Goal: Transaction & Acquisition: Purchase product/service

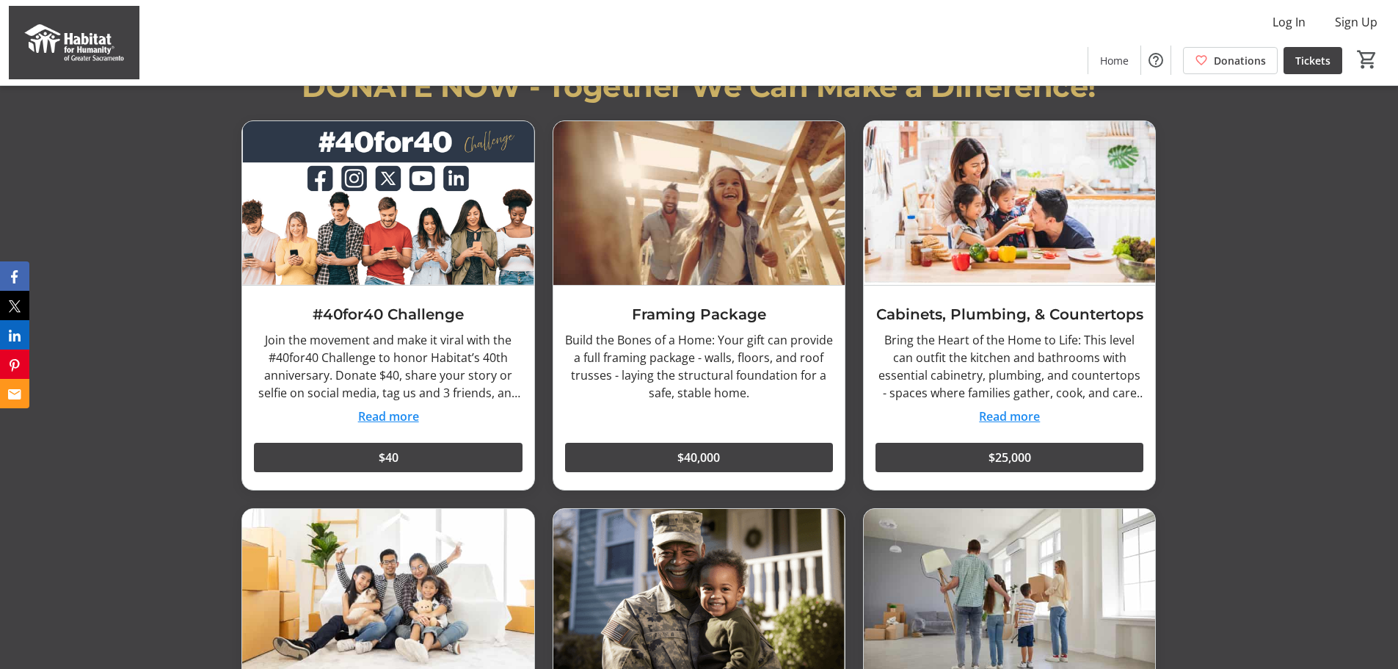
scroll to position [1249, 0]
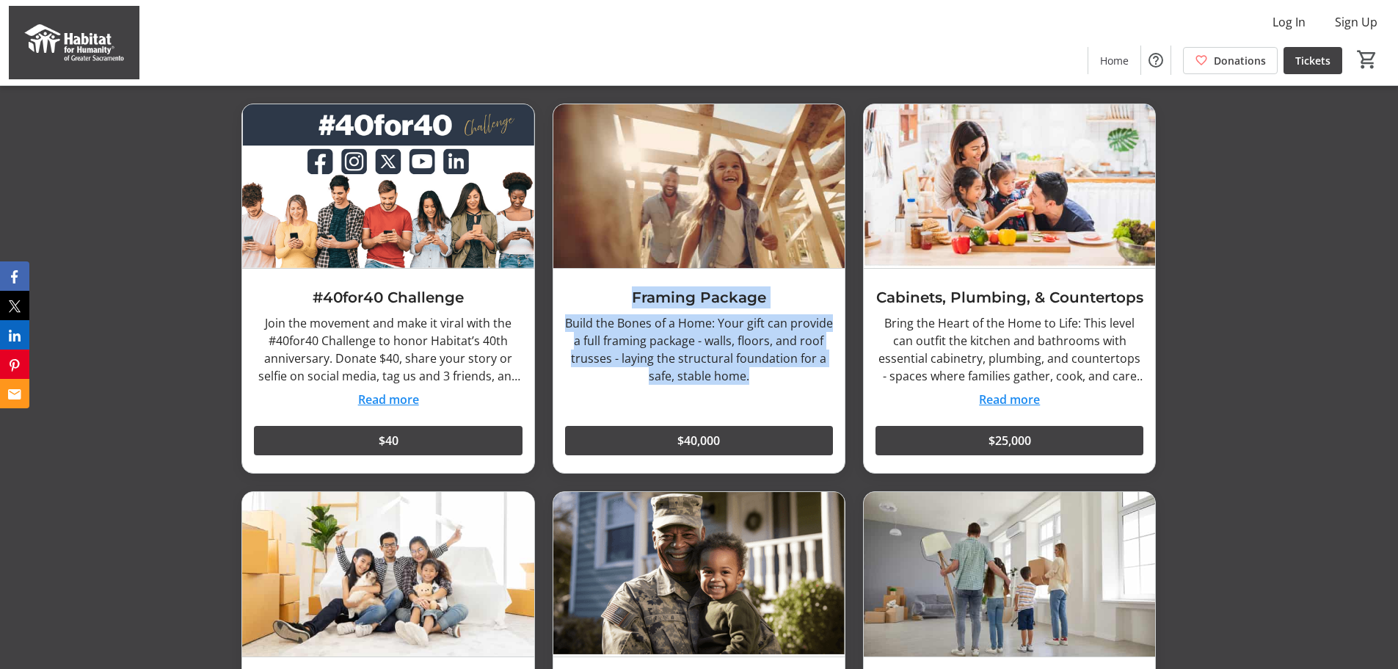
drag, startPoint x: 751, startPoint y: 375, endPoint x: 625, endPoint y: 302, distance: 146.0
click at [625, 302] on div "Framing Package Build the Bones of a Home: Your gift can provide a full framing…" at bounding box center [698, 371] width 291 height 204
copy div "Framing Package Build the Bones of a Home: Your gift can provide a full framing…"
click at [998, 403] on button "Read more" at bounding box center [1009, 400] width 61 height 18
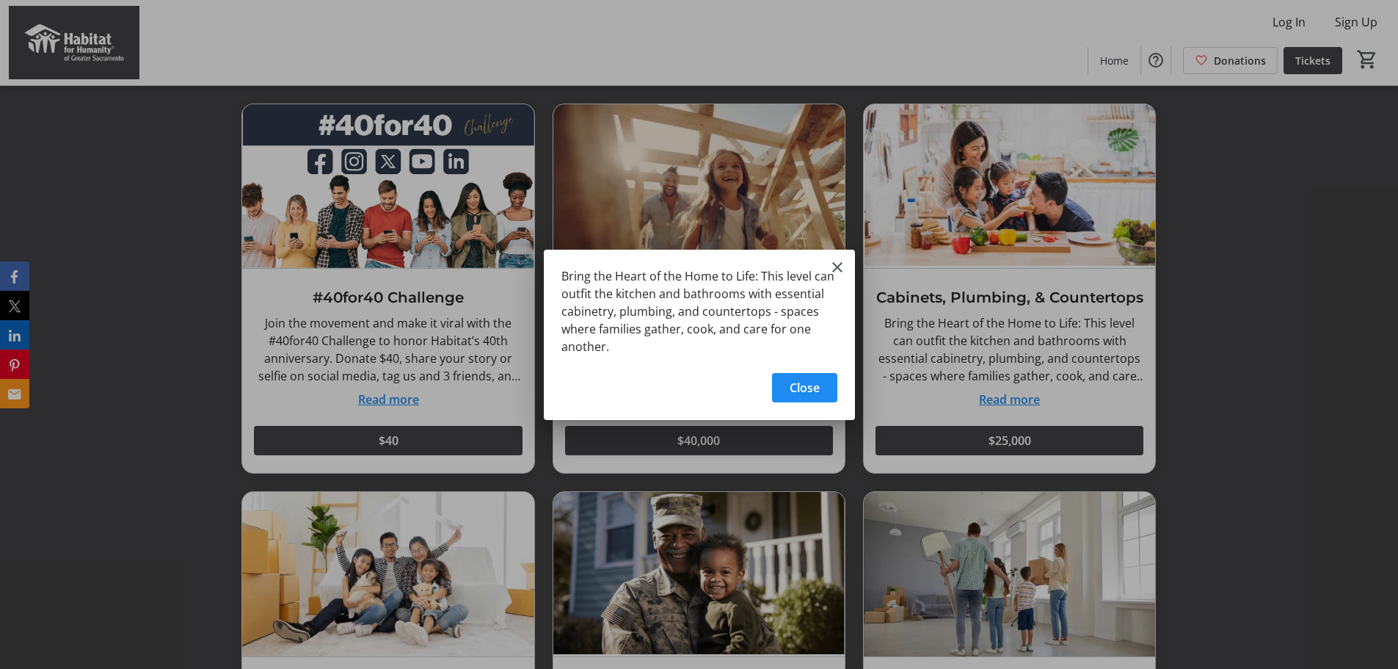
click at [918, 290] on div at bounding box center [699, 334] width 1398 height 669
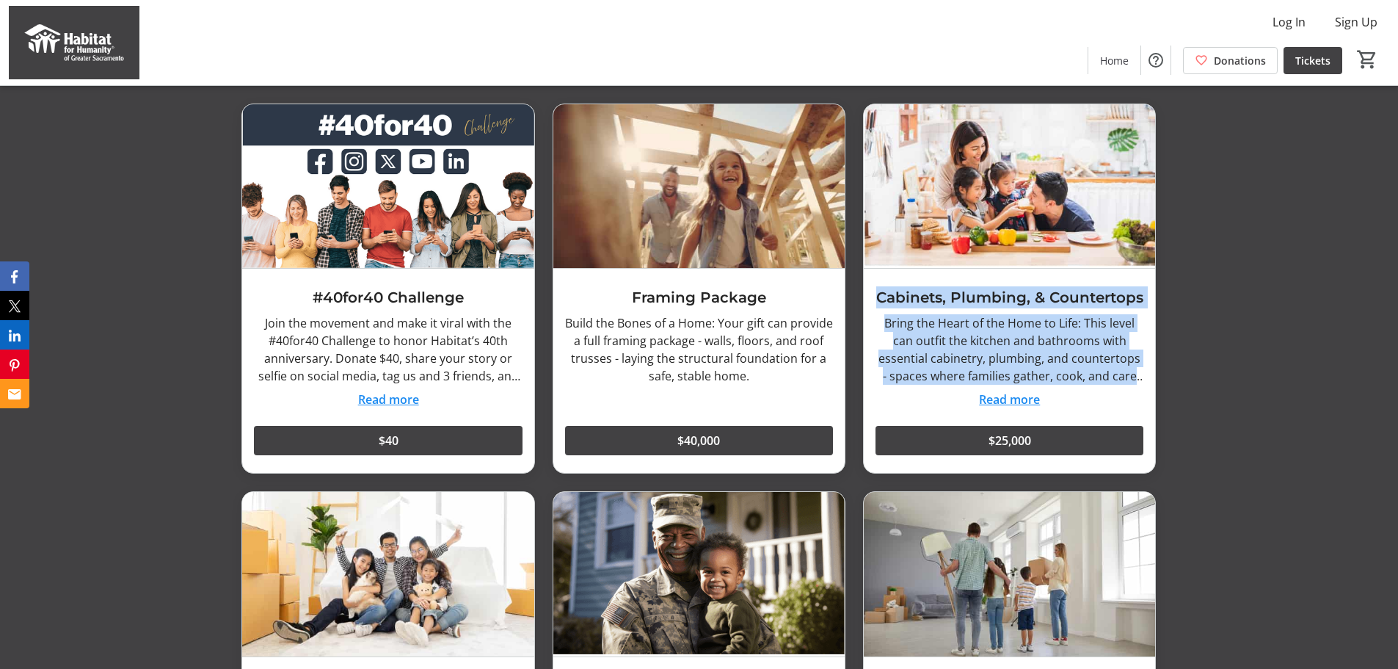
drag, startPoint x: 877, startPoint y: 295, endPoint x: 1154, endPoint y: 377, distance: 288.7
click at [1154, 377] on div "Cabinets, Plumbing, & Countertops Bring the Heart of the Home to Life: This lev…" at bounding box center [1009, 371] width 291 height 204
copy div "Cabinets, Plumbing, & Countertops Bring the Heart of the Home to Life: This lev…"
click at [1025, 402] on button "Read more" at bounding box center [1009, 400] width 61 height 18
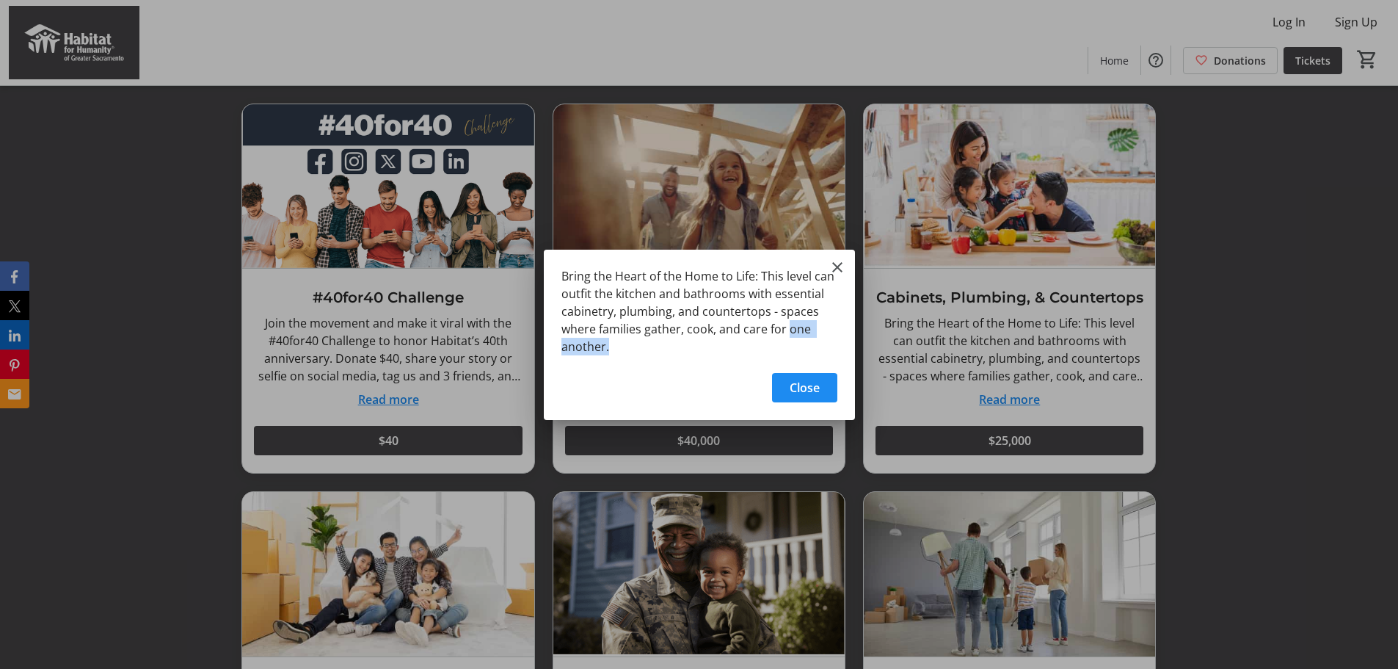
drag, startPoint x: 791, startPoint y: 328, endPoint x: 617, endPoint y: 349, distance: 174.5
click at [617, 349] on div "Bring the Heart of the Home to Life: This level can outfit the kitchen and bath…" at bounding box center [699, 307] width 311 height 115
copy div "one another."
click at [838, 269] on mat-icon "Close" at bounding box center [838, 267] width 18 height 18
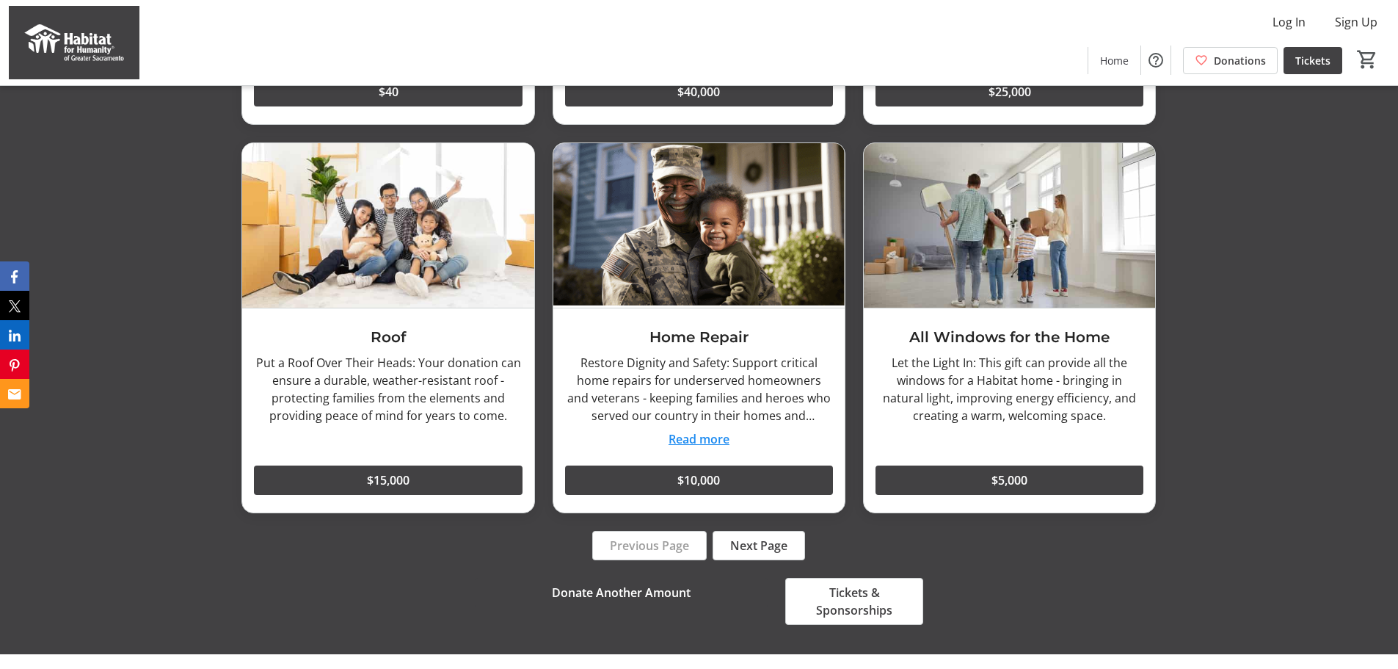
scroll to position [1603, 0]
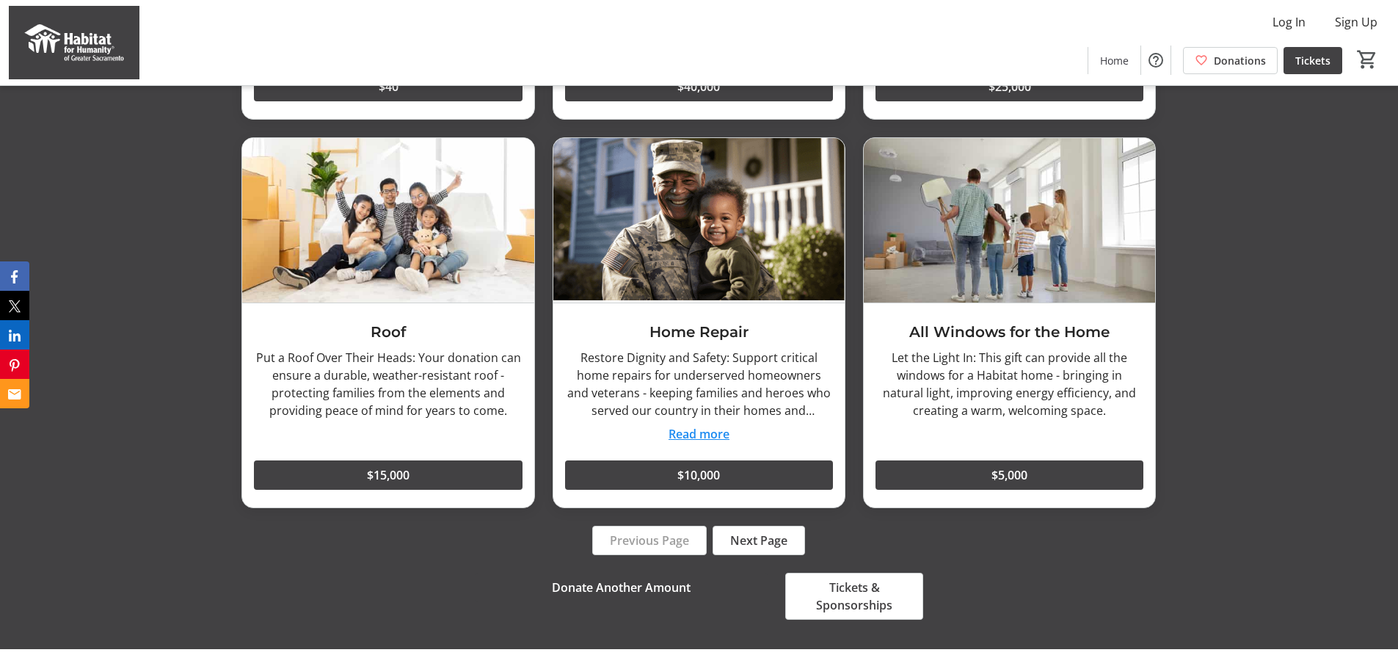
click at [380, 327] on h3 "Roof" at bounding box center [388, 332] width 268 height 22
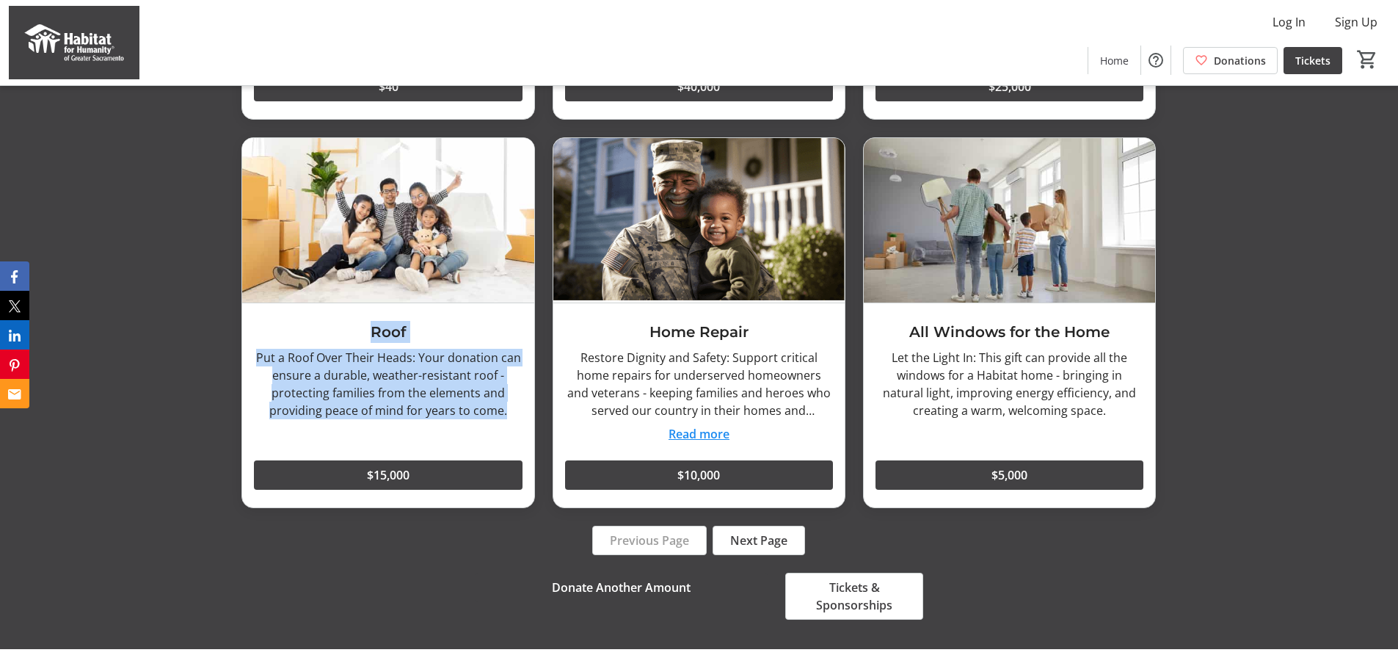
drag, startPoint x: 371, startPoint y: 327, endPoint x: 515, endPoint y: 407, distance: 164.9
click at [515, 407] on div "Roof Put a Roof Over Their Heads: Your donation can ensure a durable, weather-r…" at bounding box center [387, 405] width 291 height 204
copy div "Roof Put a Roof Over Their Heads: Your donation can ensure a durable, weather-r…"
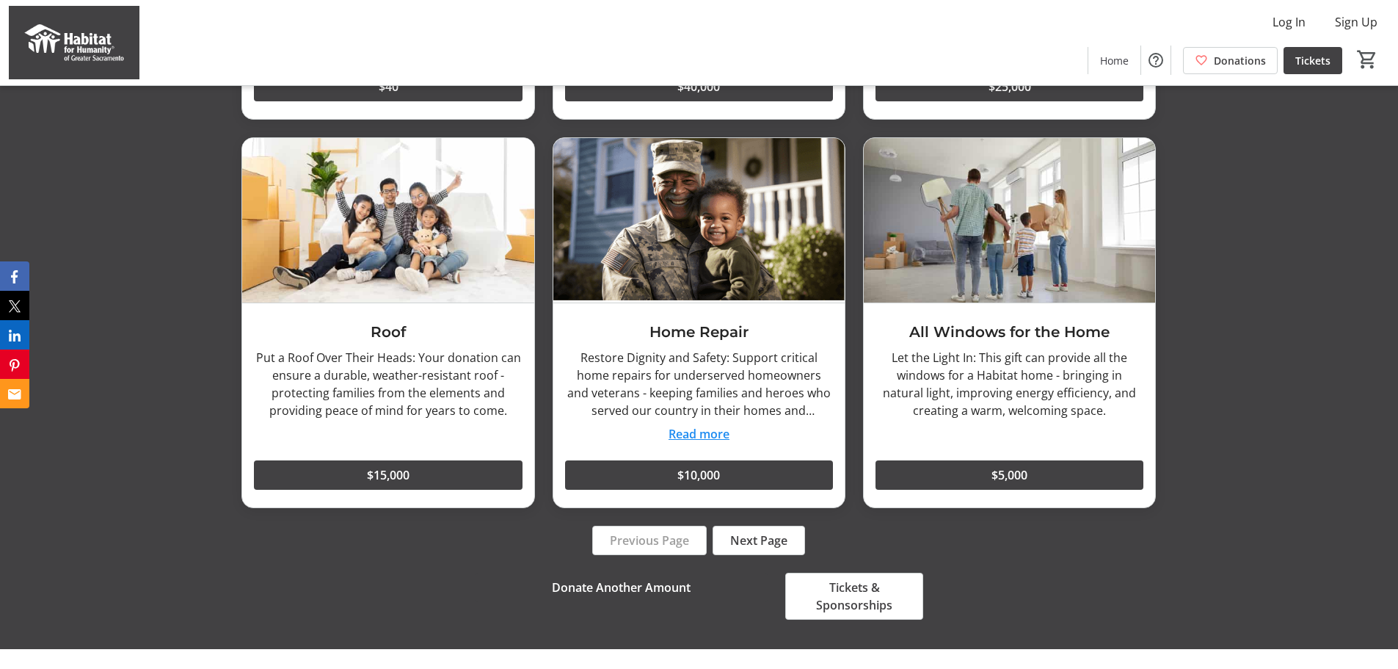
click at [662, 327] on h3 "Home Repair" at bounding box center [699, 332] width 268 height 22
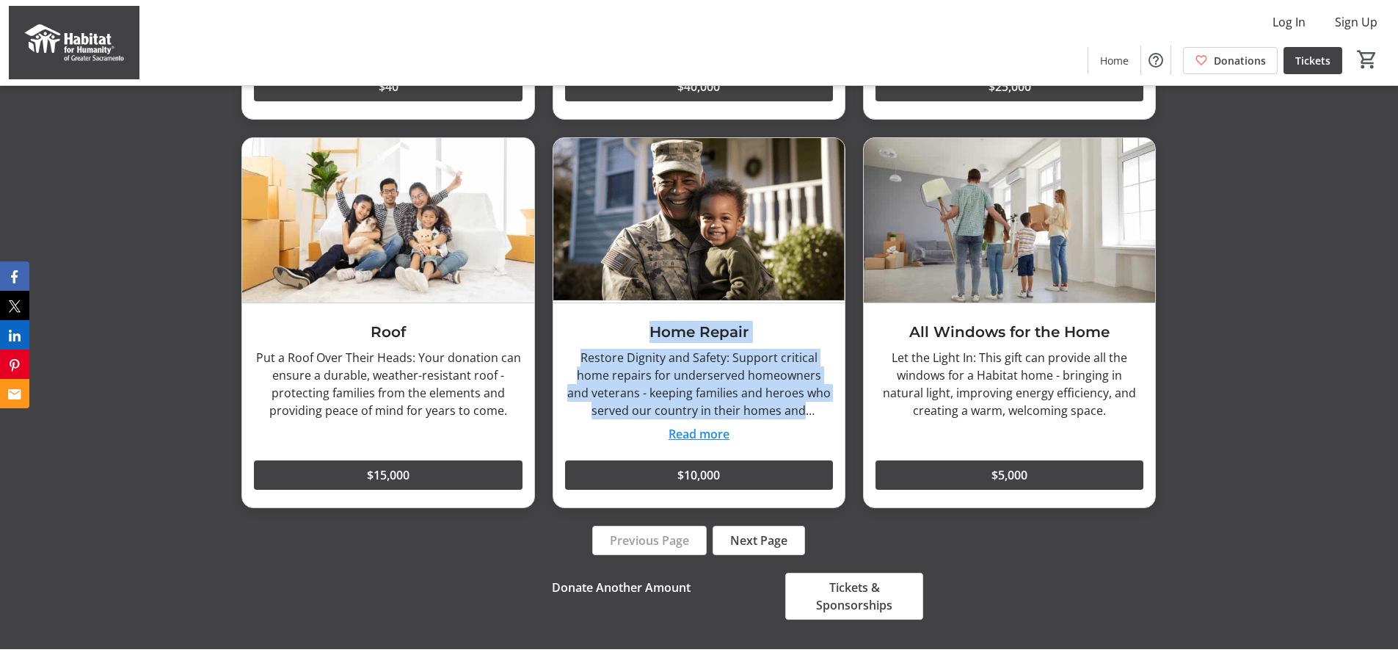
drag, startPoint x: 652, startPoint y: 330, endPoint x: 805, endPoint y: 411, distance: 173.4
click at [805, 411] on div "Home Repair Restore Dignity and Safety: Support critical home repairs for under…" at bounding box center [698, 405] width 291 height 204
copy div "Home Repair Restore Dignity and Safety: Support critical home repairs for under…"
click at [698, 436] on button "Read more" at bounding box center [699, 434] width 61 height 18
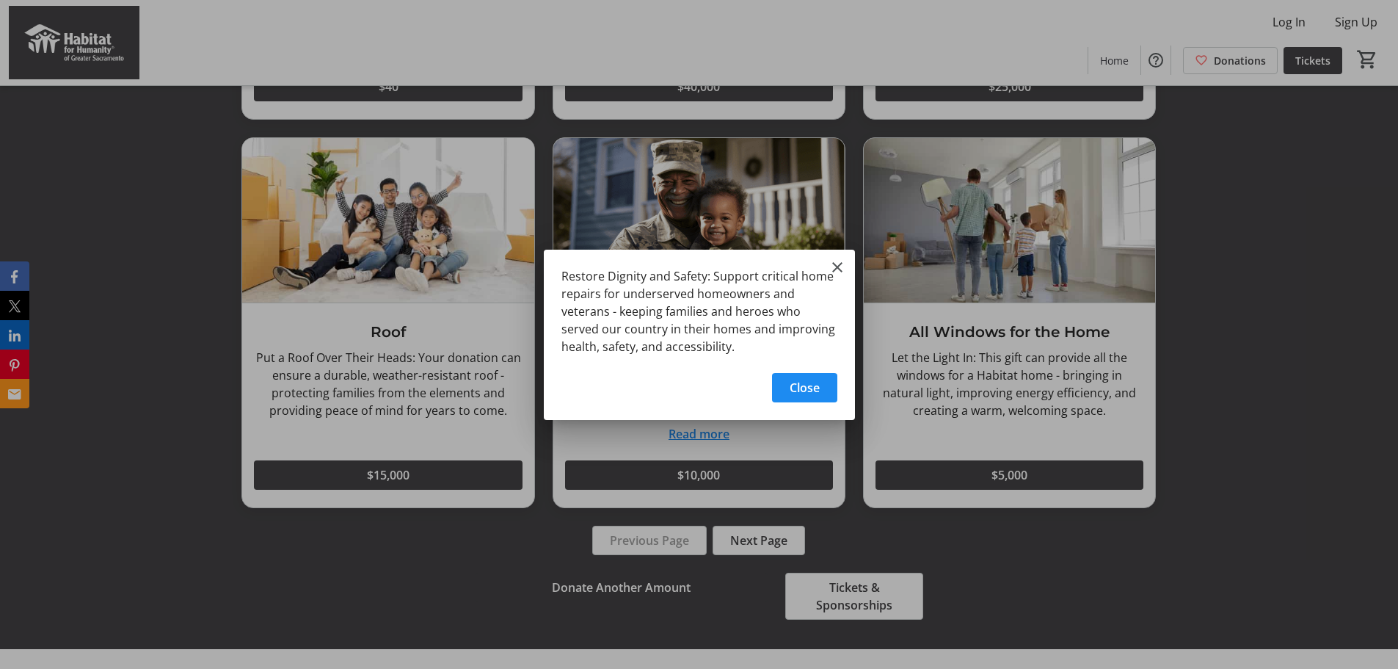
scroll to position [0, 0]
drag, startPoint x: 774, startPoint y: 329, endPoint x: 777, endPoint y: 345, distance: 16.4
click at [777, 345] on div "Restore Dignity and Safety: Support critical home repairs for underserved homeo…" at bounding box center [699, 307] width 311 height 115
copy div "improving health, safety, and accessibility."
click at [791, 378] on button "Close" at bounding box center [804, 387] width 65 height 29
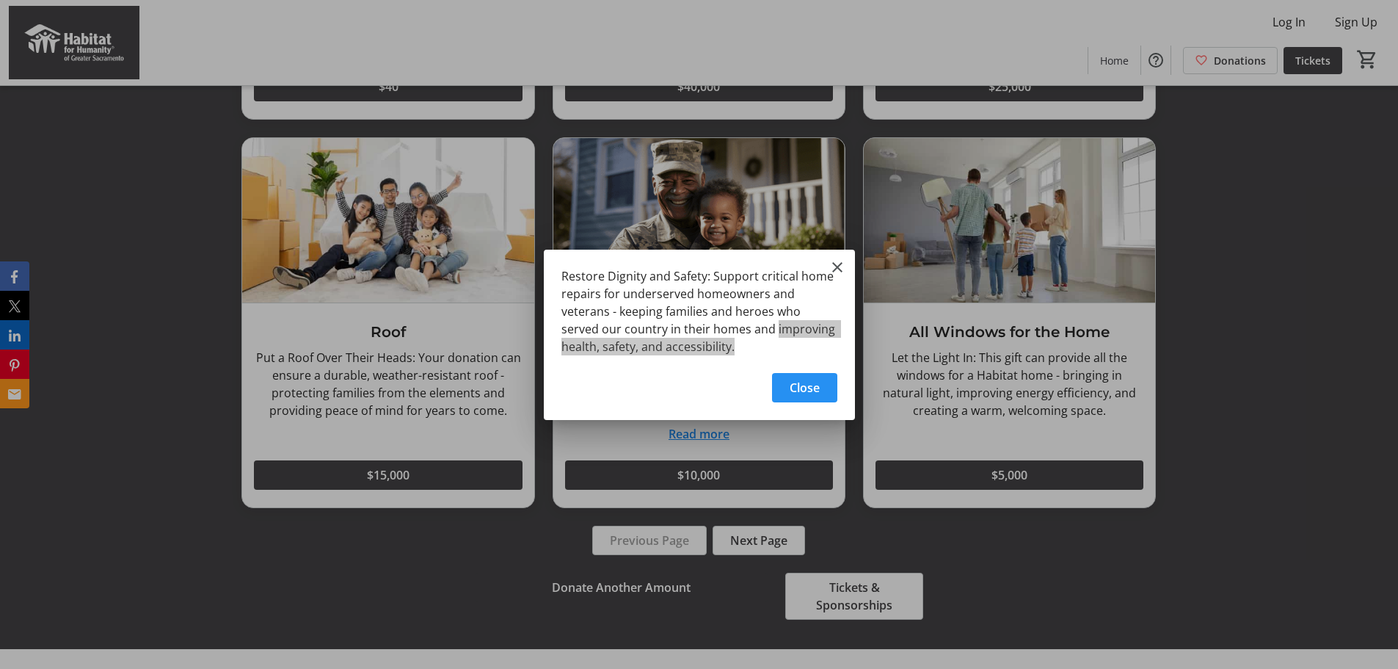
scroll to position [1603, 0]
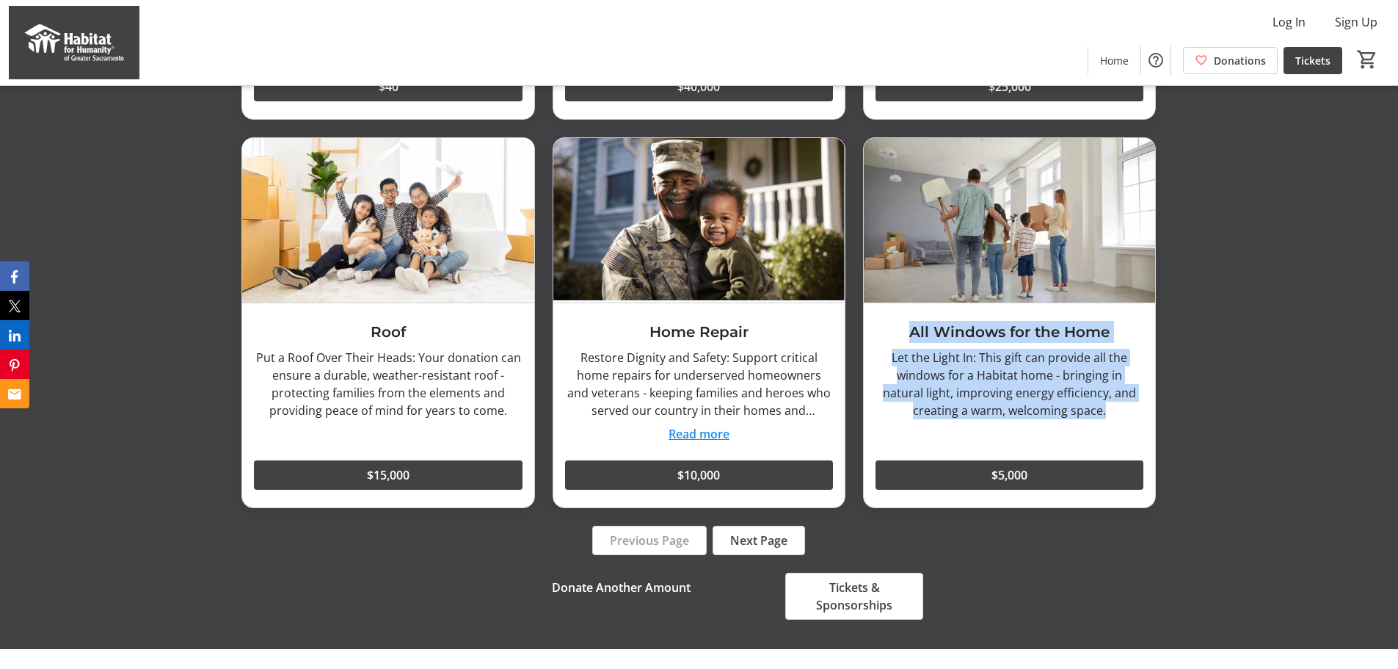
drag, startPoint x: 907, startPoint y: 333, endPoint x: 1094, endPoint y: 406, distance: 201.7
click at [1094, 406] on div "All Windows for the Home Let the Light In: This gift can provide all the window…" at bounding box center [1009, 405] width 291 height 204
copy div "All Windows for the Home Let the Light In: This gift can provide all the window…"
click at [770, 545] on span "Next Page" at bounding box center [758, 540] width 57 height 18
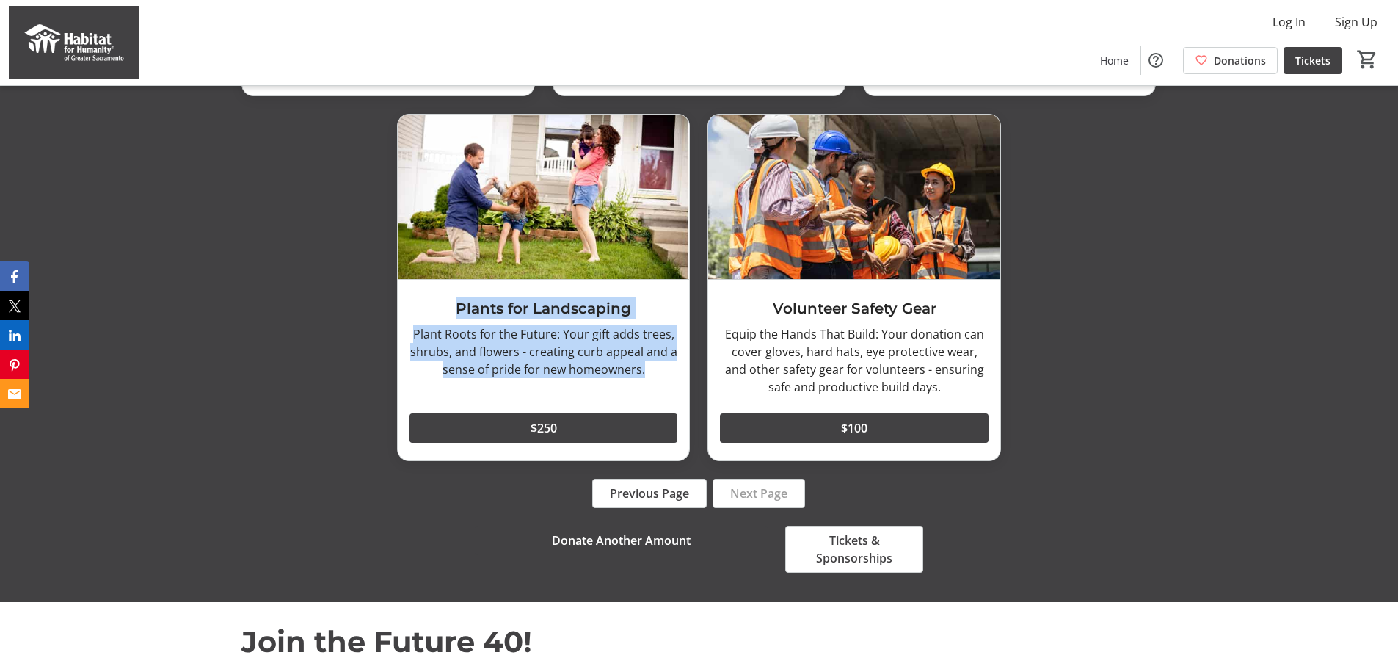
drag, startPoint x: 457, startPoint y: 305, endPoint x: 665, endPoint y: 368, distance: 218.0
click at [666, 368] on div "Plants for Landscaping Plant Roots for the Future: Your gift adds trees, shrubs…" at bounding box center [543, 370] width 291 height 181
copy div "Plants for Landscaping Plant Roots for the Future: Your gift adds trees, shrubs…"
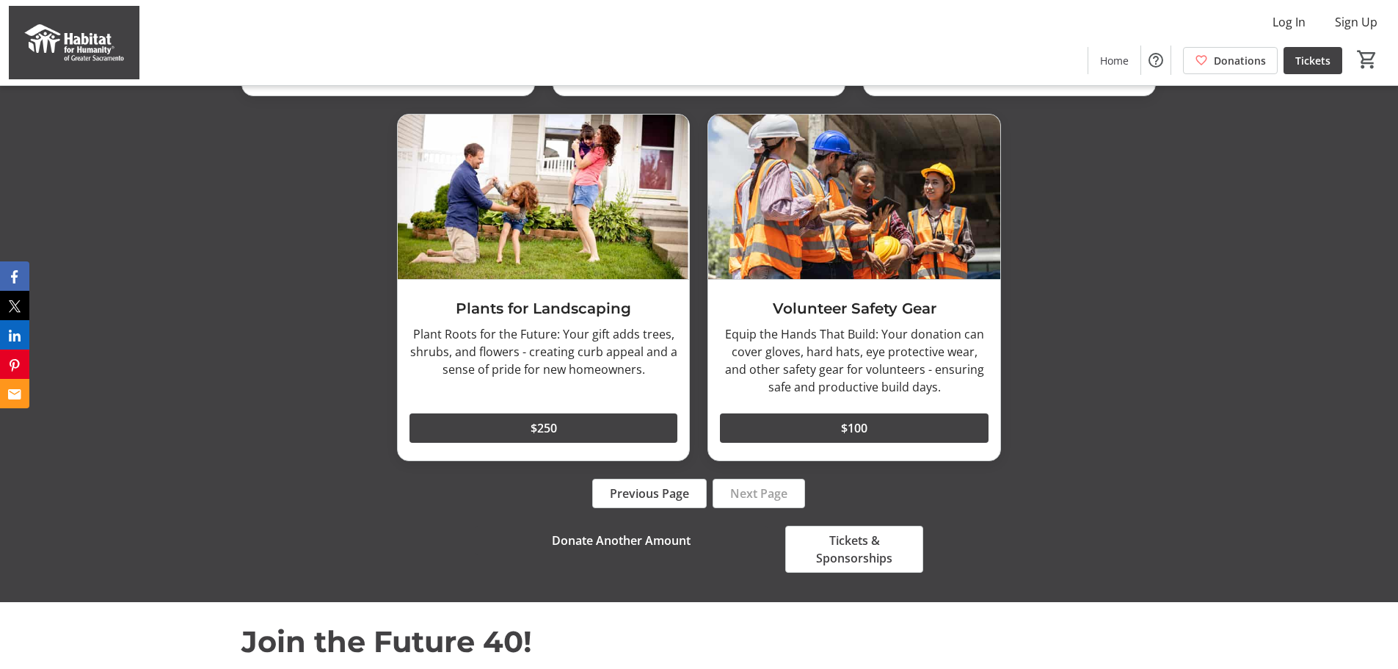
click at [773, 338] on div "Equip the Hands That Build: Your donation can cover gloves, hard hats, eye prot…" at bounding box center [854, 360] width 268 height 70
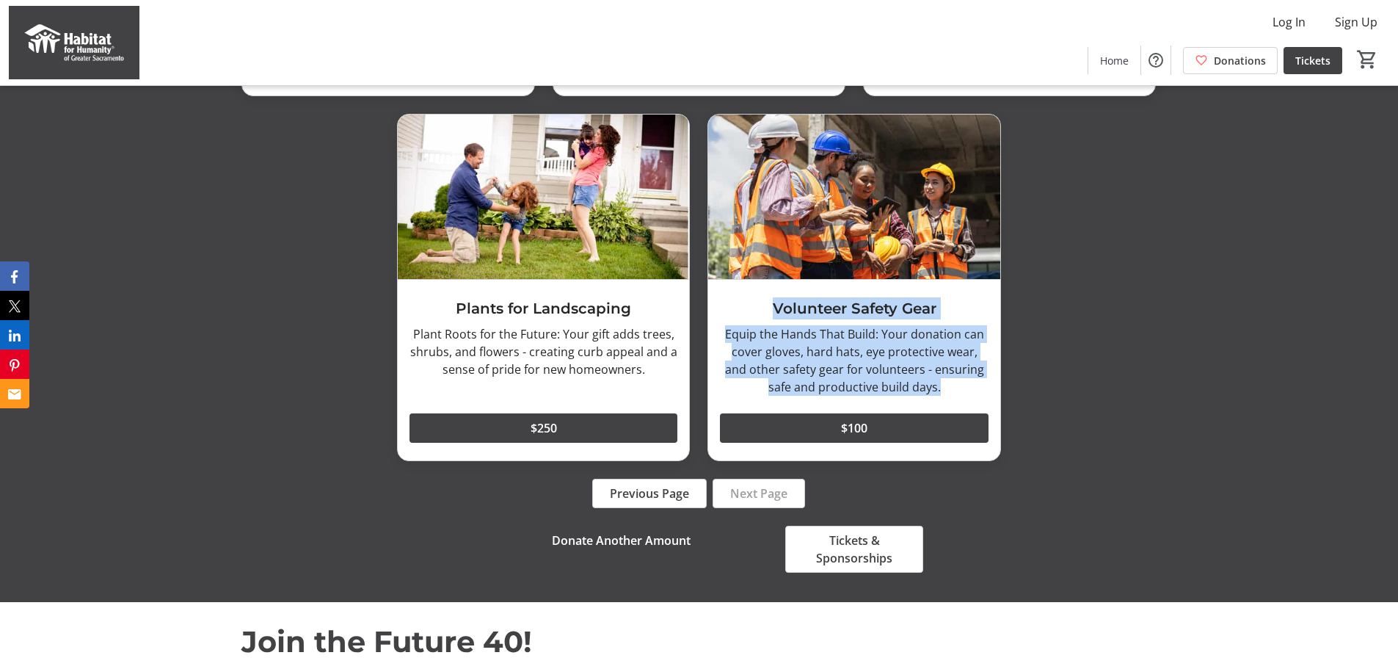
drag, startPoint x: 774, startPoint y: 304, endPoint x: 973, endPoint y: 385, distance: 214.7
click at [973, 385] on div "Volunteer Safety Gear Equip the Hands That Build: Your donation can cover glove…" at bounding box center [853, 370] width 291 height 181
copy div "Volunteer Safety Gear Equip the Hands That Build: Your donation can cover glove…"
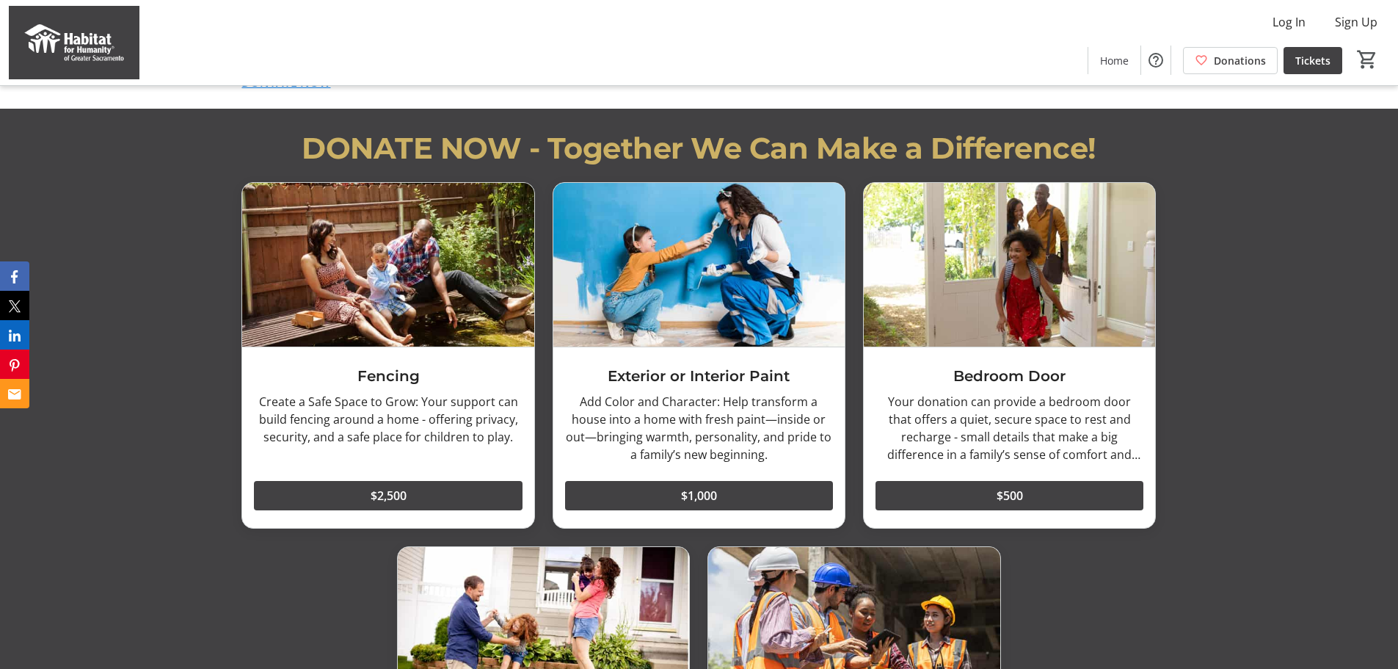
scroll to position [1149, 0]
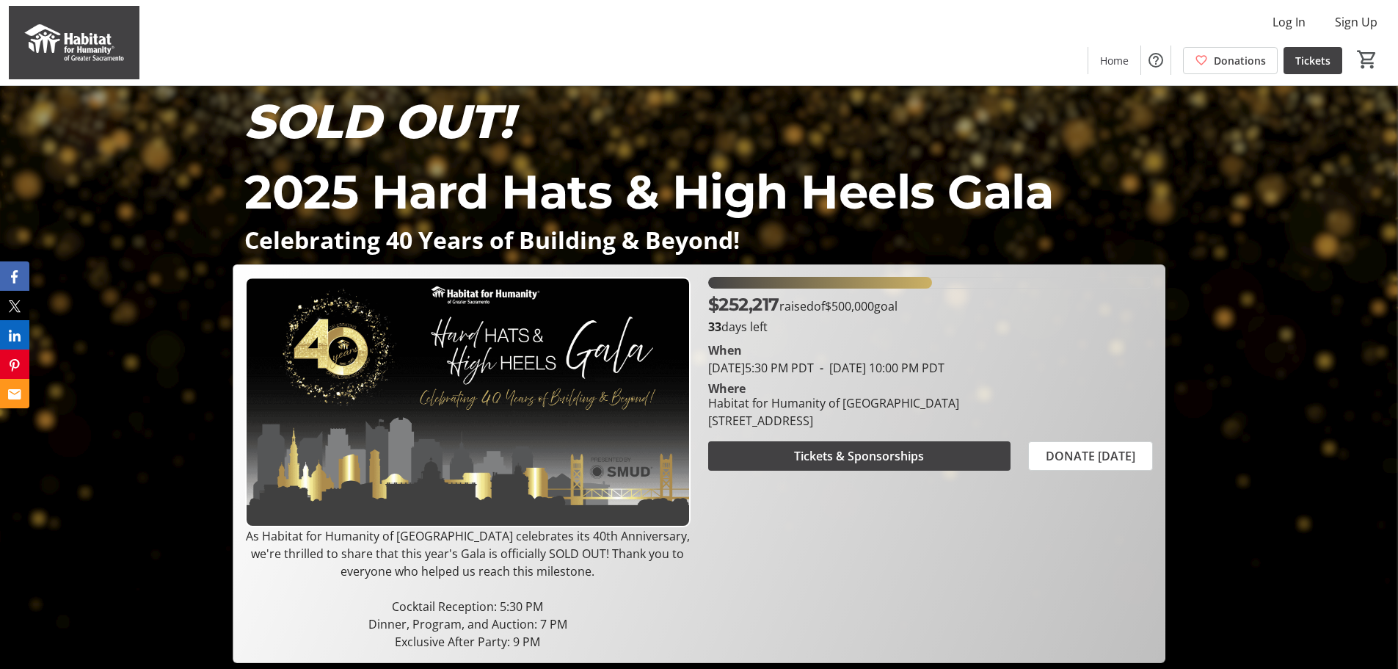
scroll to position [11, 0]
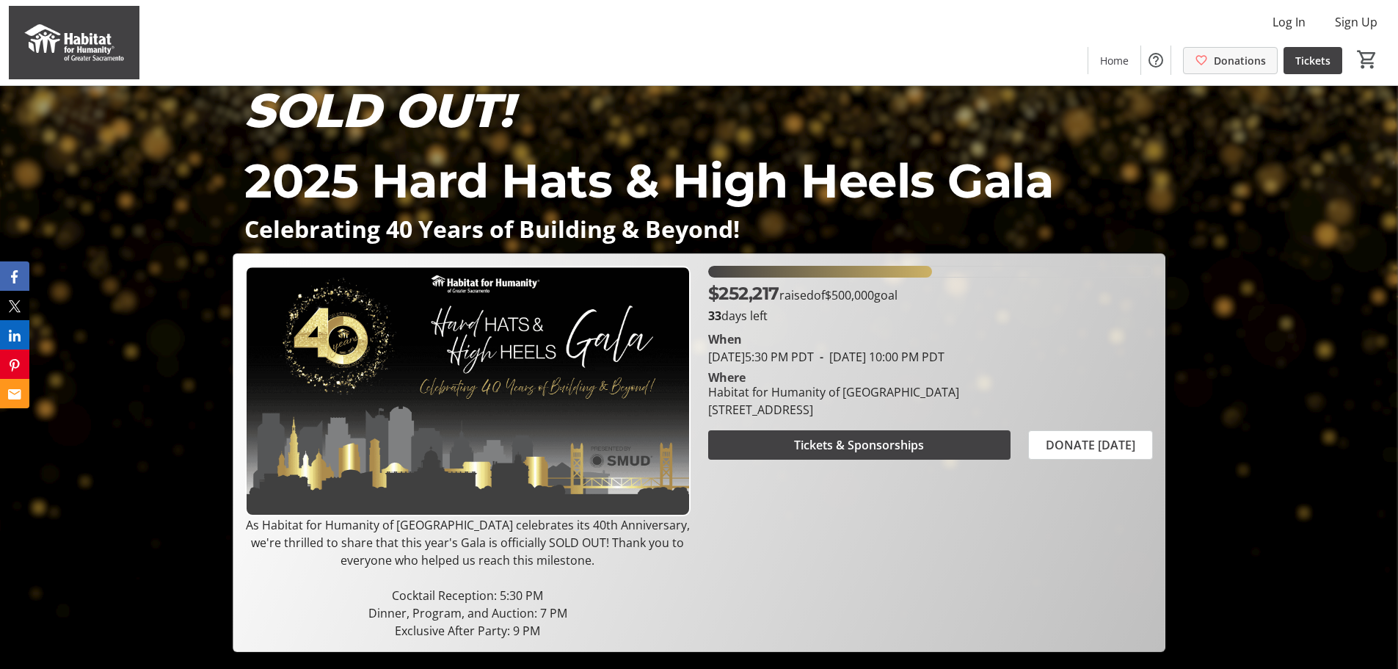
click at [1226, 59] on span "Donations" at bounding box center [1240, 60] width 52 height 15
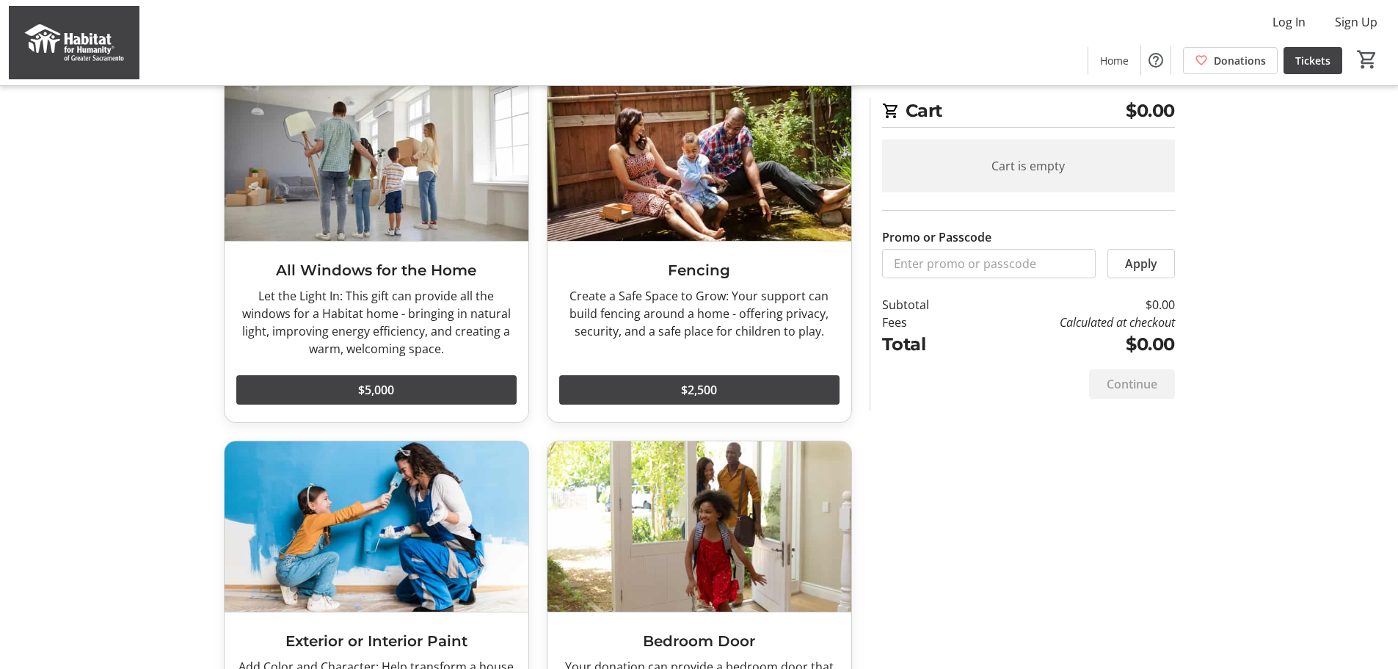
scroll to position [1294, 0]
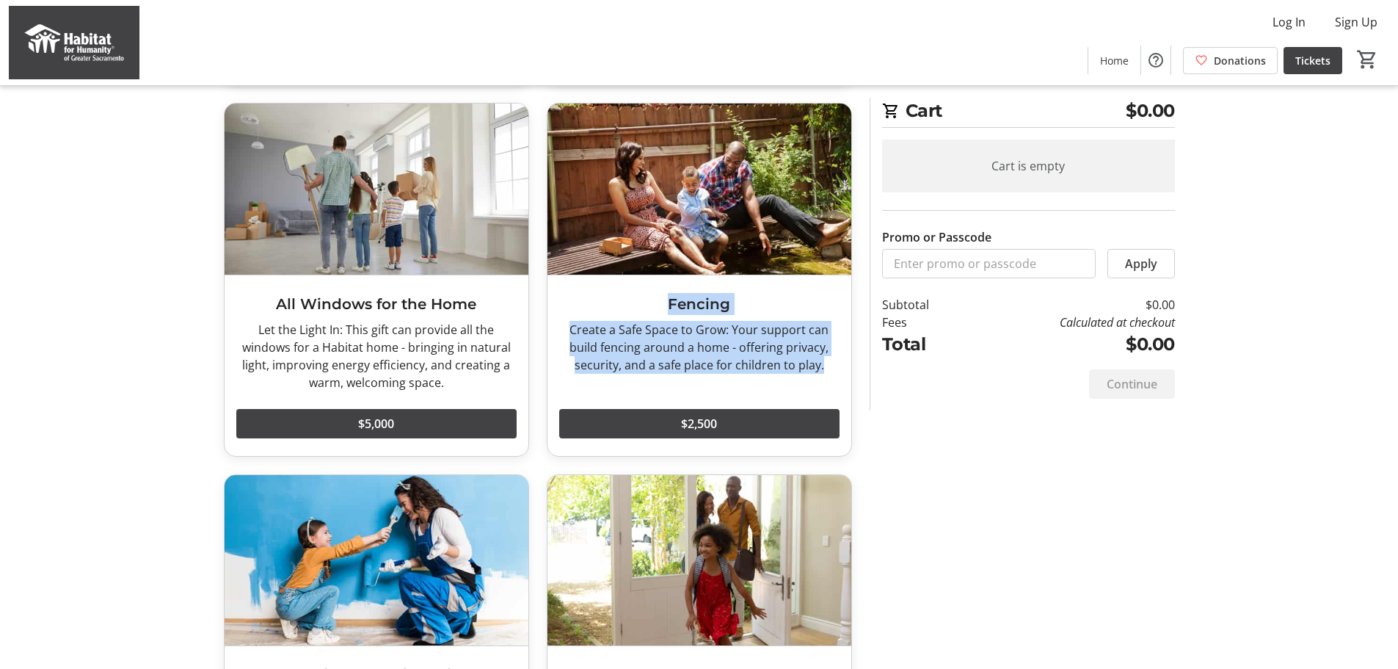
drag, startPoint x: 669, startPoint y: 300, endPoint x: 830, endPoint y: 366, distance: 174.2
click at [830, 366] on div "Fencing Create a Safe Space to Grow: Your support can build fencing around a ho…" at bounding box center [700, 365] width 304 height 181
copy div "Fencing Create a Safe Space to Grow: Your support can build fencing around a ho…"
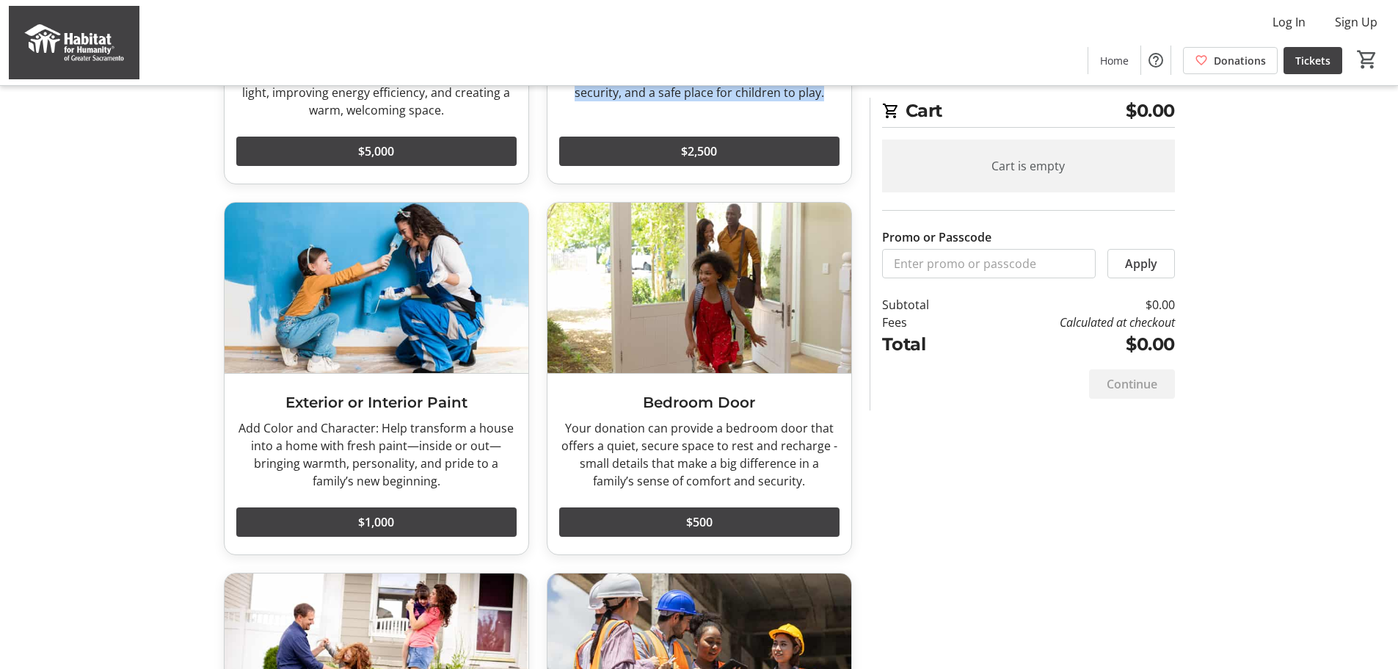
scroll to position [1580, 0]
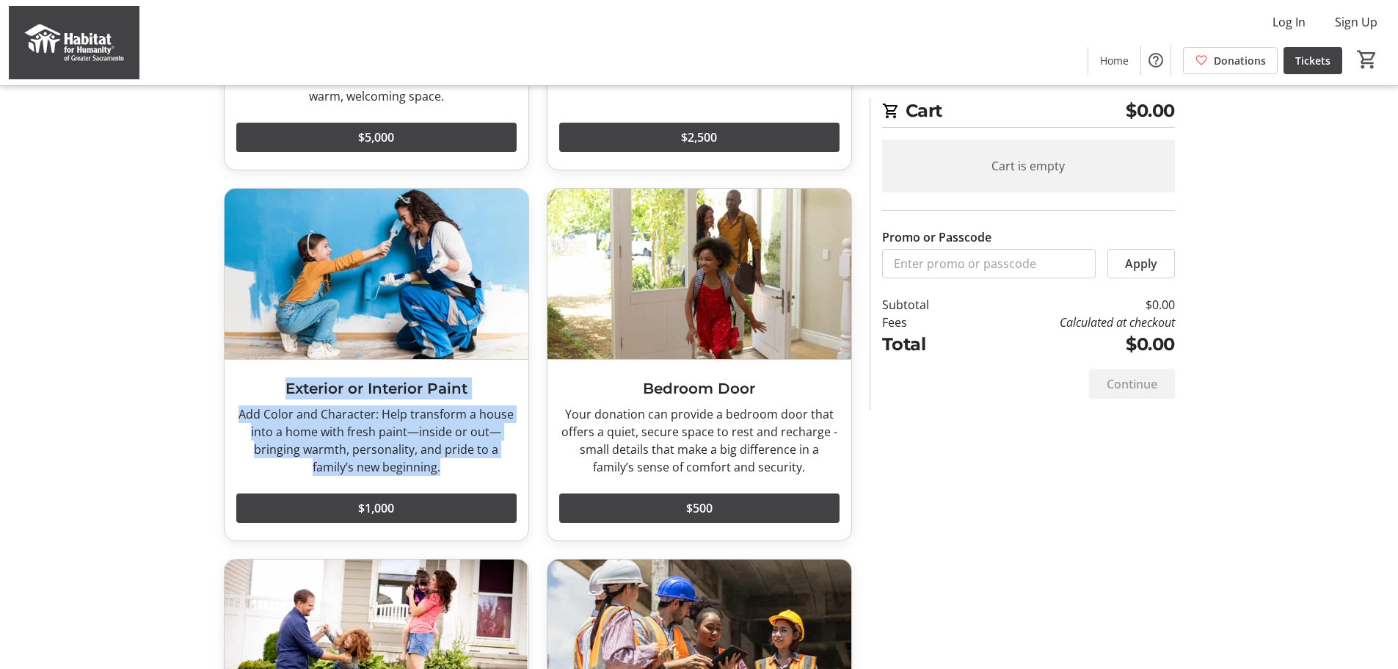
drag, startPoint x: 286, startPoint y: 385, endPoint x: 484, endPoint y: 463, distance: 213.9
click at [484, 463] on div "Exterior or Interior Paint Add Color and Character: Help transform a house into…" at bounding box center [377, 450] width 304 height 181
copy div "Exterior or Interior Paint Add Color and Character: Help transform a house into…"
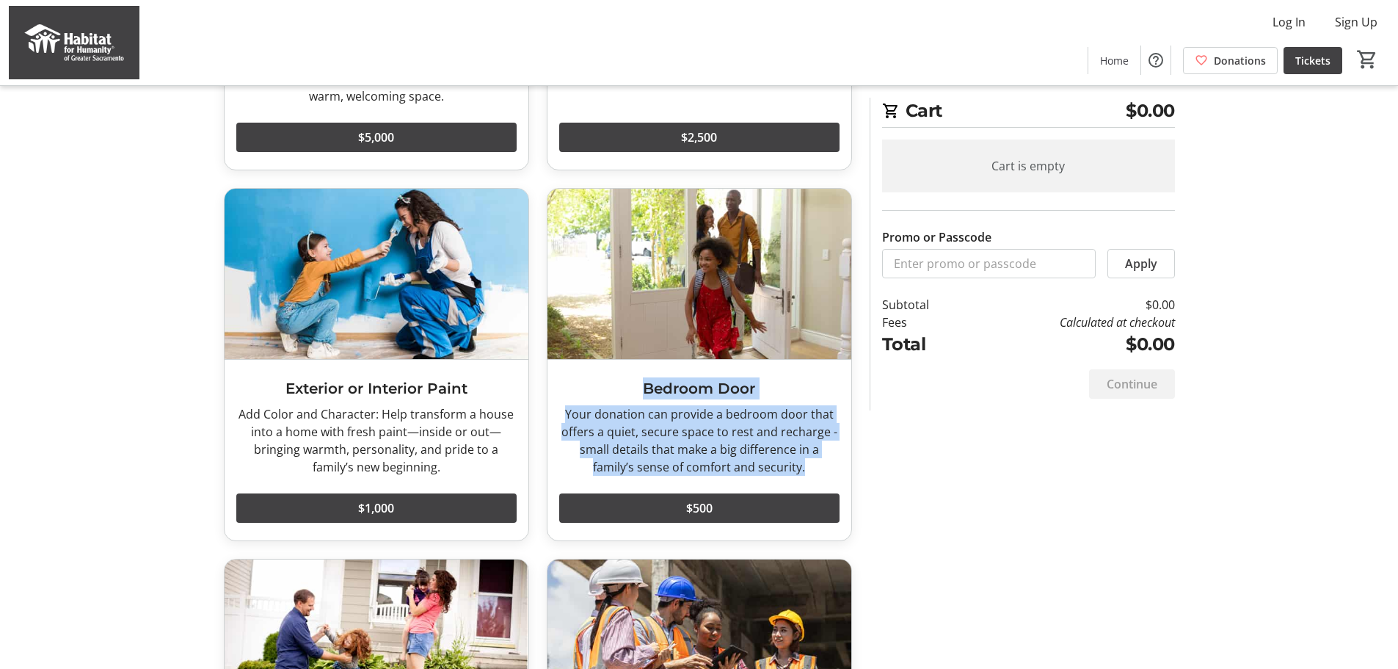
drag, startPoint x: 645, startPoint y: 384, endPoint x: 837, endPoint y: 463, distance: 208.0
click at [837, 463] on div "Bedroom Door Your donation can provide a bedroom door that offers a quiet, secu…" at bounding box center [700, 450] width 304 height 181
copy div "Bedroom Door Your donation can provide a bedroom door that offers a quiet, secu…"
